Goal: Transaction & Acquisition: Purchase product/service

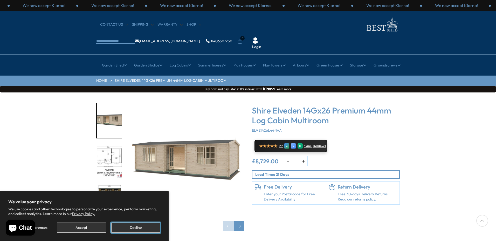
click at [126, 228] on button "Decline" at bounding box center [135, 227] width 49 height 10
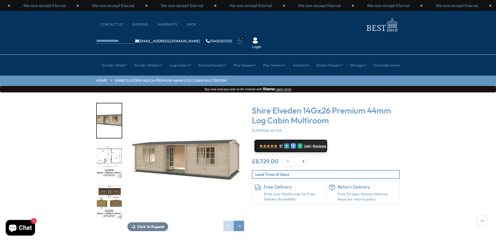
click at [115, 144] on img "2 / 10" at bounding box center [109, 161] width 25 height 35
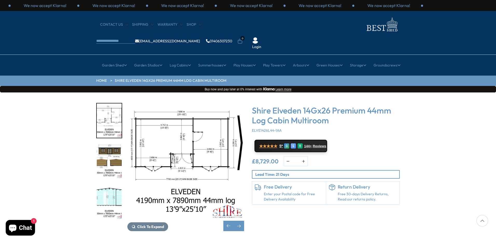
click at [113, 144] on img "3 / 10" at bounding box center [109, 161] width 25 height 35
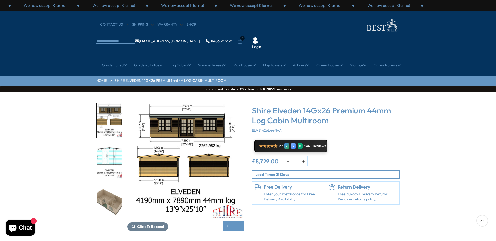
click at [109, 184] on img "5 / 10" at bounding box center [109, 201] width 25 height 35
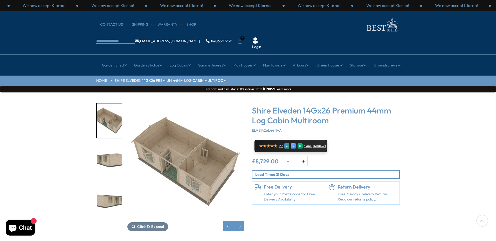
click at [113, 144] on img "6 / 10" at bounding box center [109, 161] width 25 height 35
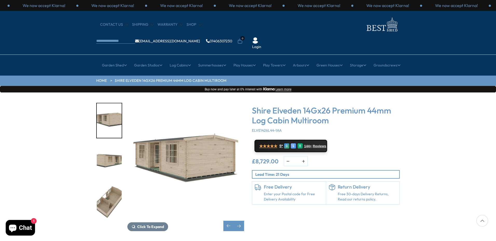
click at [112, 151] on img "7 / 10" at bounding box center [109, 161] width 25 height 35
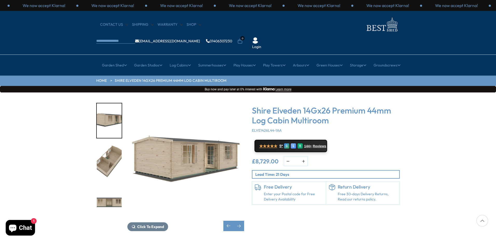
click at [112, 155] on img "8 / 10" at bounding box center [109, 161] width 25 height 35
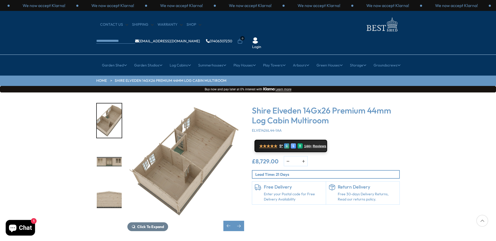
click at [111, 184] on img "10 / 10" at bounding box center [109, 201] width 25 height 35
